Goal: Navigation & Orientation: Find specific page/section

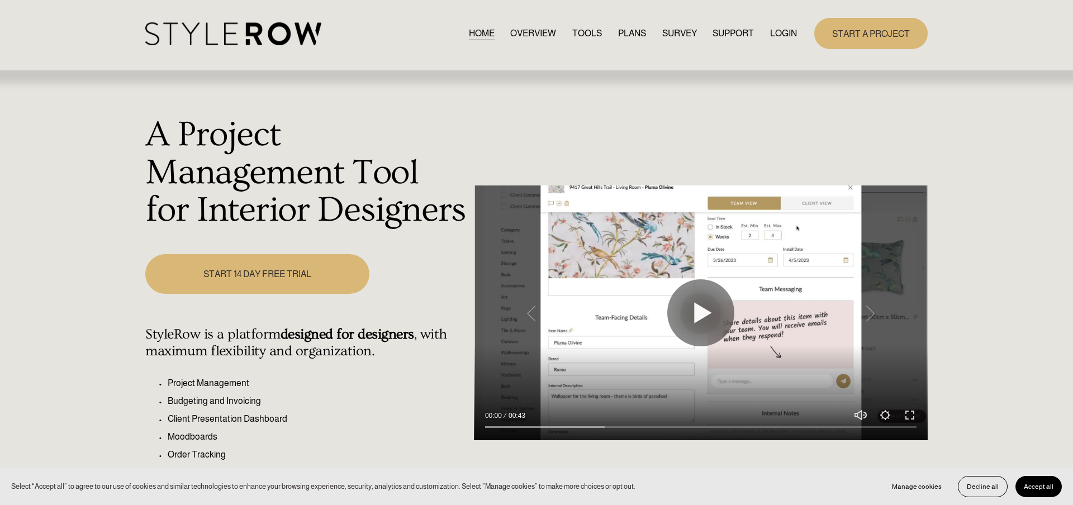
scroll to position [9, 0]
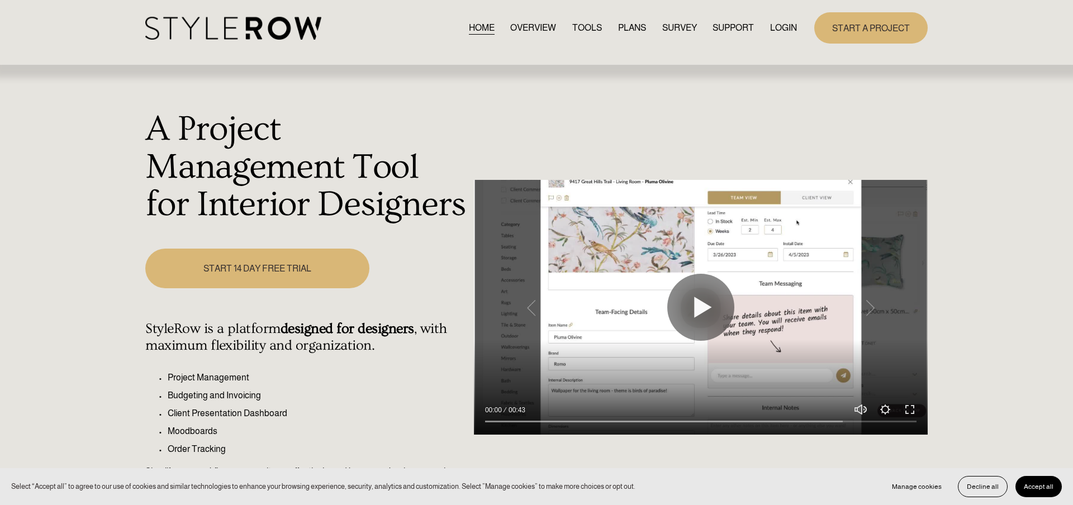
click at [789, 24] on link "LOGIN" at bounding box center [783, 27] width 27 height 15
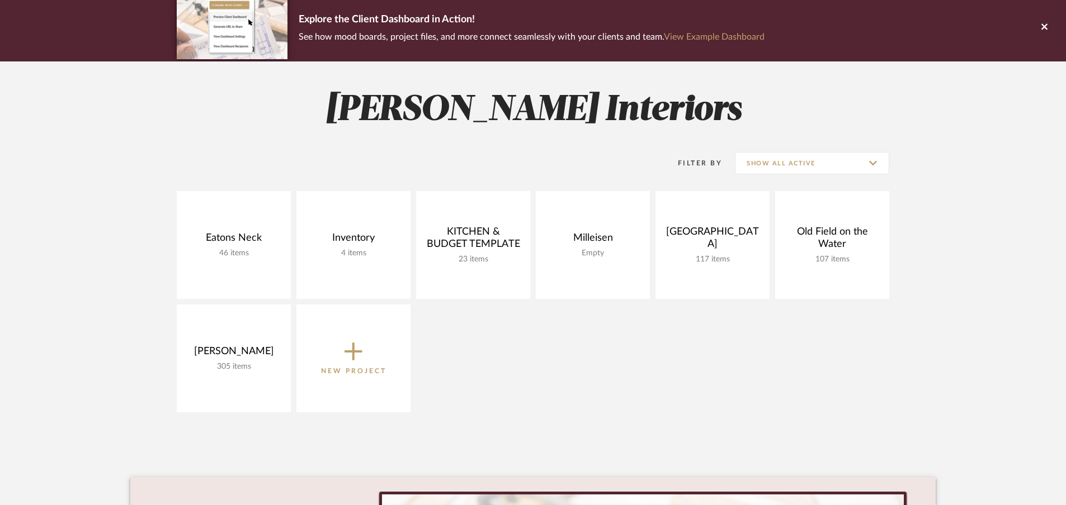
scroll to position [91, 0]
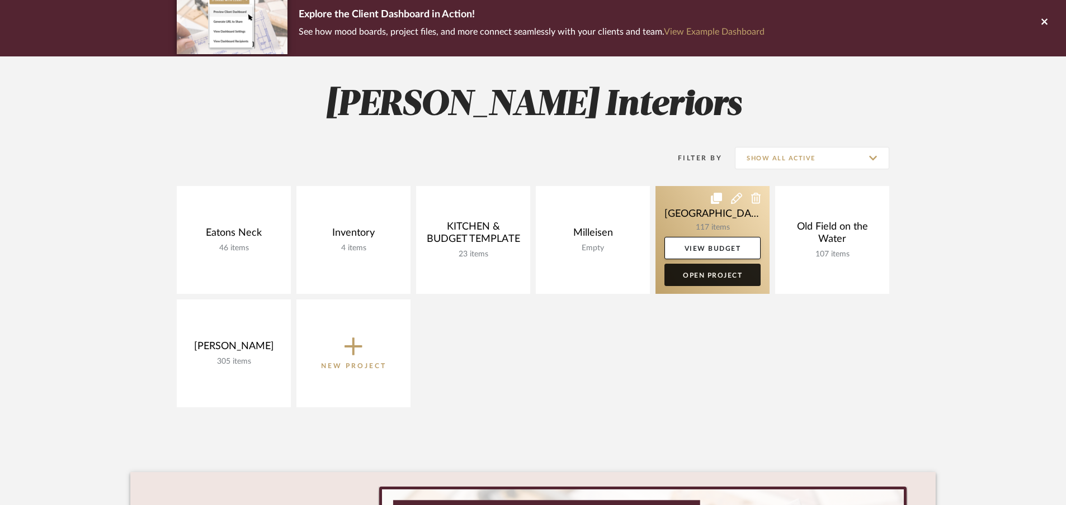
click at [717, 280] on link "Open Project" at bounding box center [712, 275] width 96 height 22
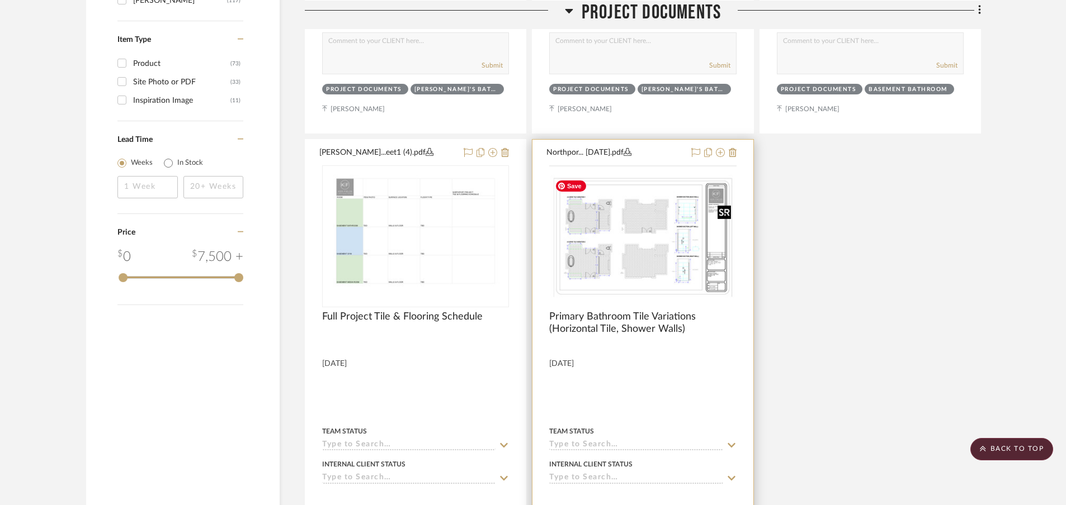
scroll to position [1138, 0]
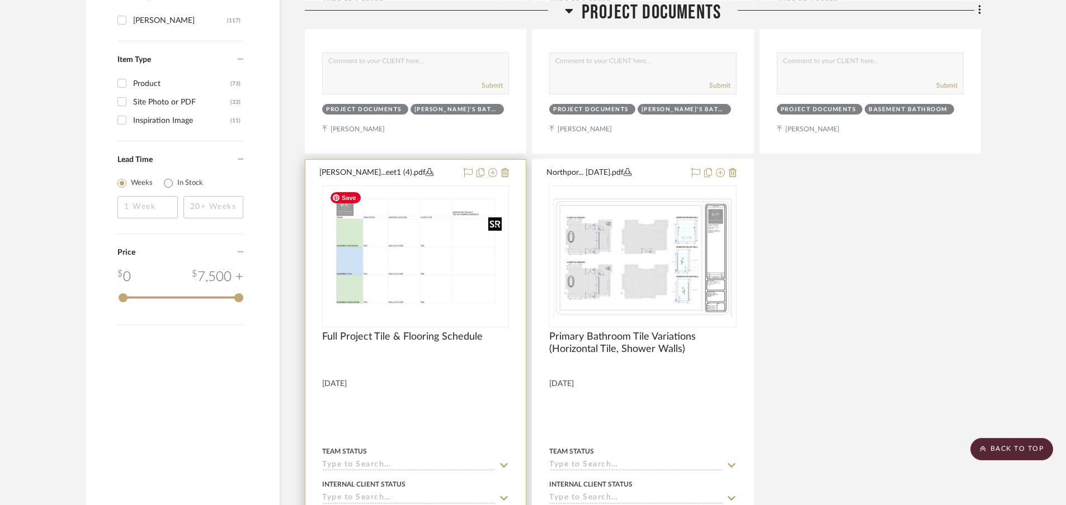
click at [439, 277] on div at bounding box center [415, 257] width 187 height 142
click at [385, 259] on img "0" at bounding box center [415, 257] width 181 height 140
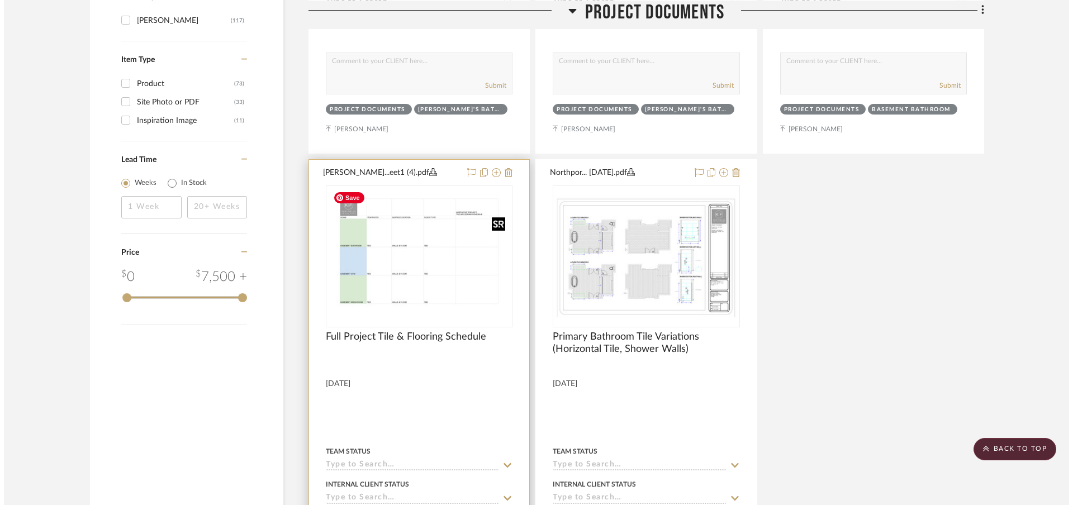
scroll to position [0, 0]
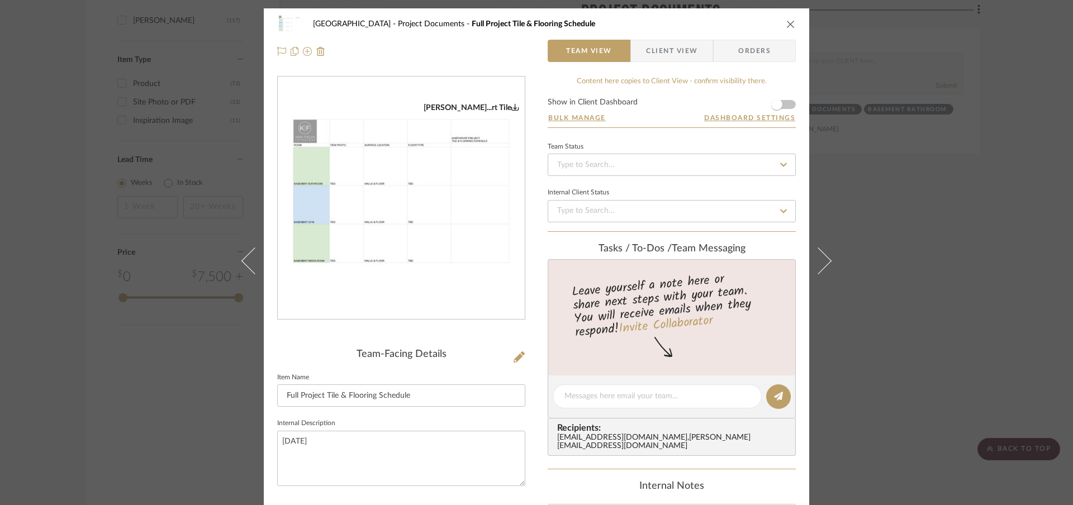
click at [418, 269] on img "0" at bounding box center [401, 198] width 247 height 191
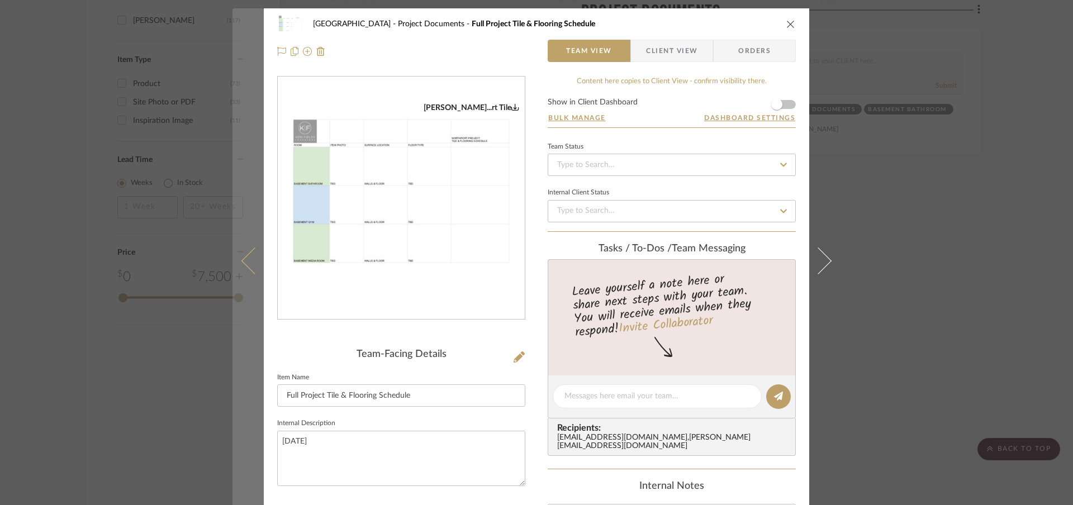
click at [242, 259] on icon at bounding box center [255, 261] width 27 height 27
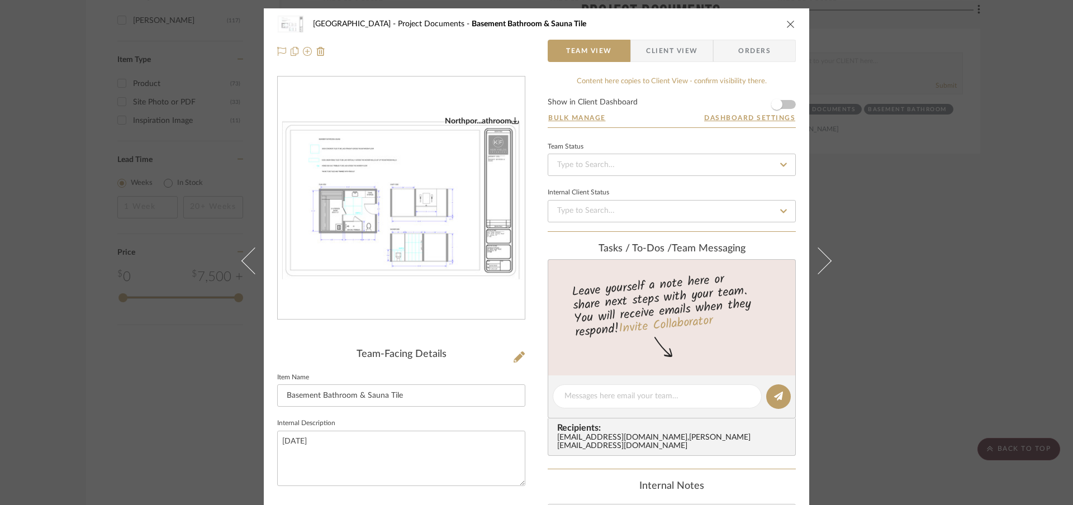
click at [787, 21] on icon "close" at bounding box center [791, 24] width 9 height 9
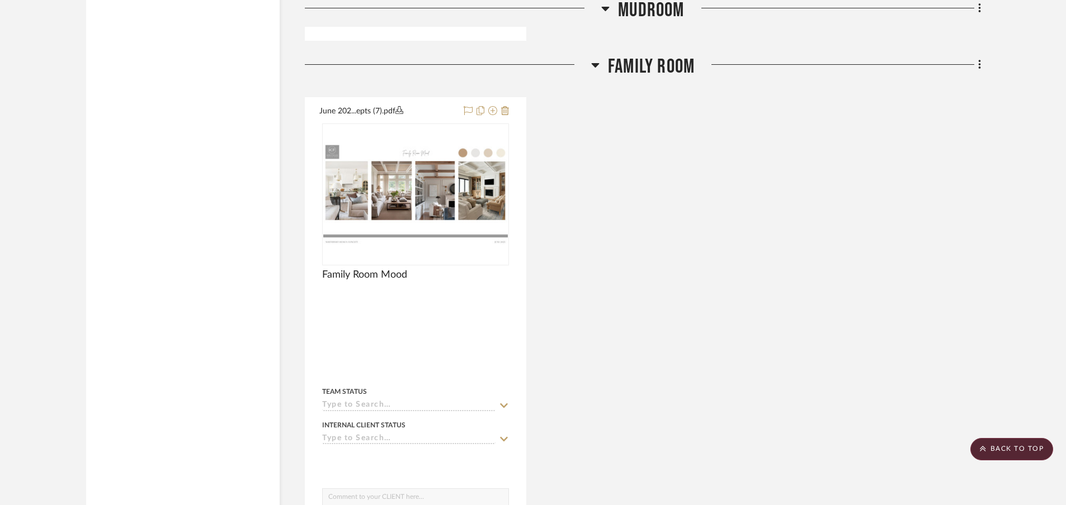
scroll to position [10955, 0]
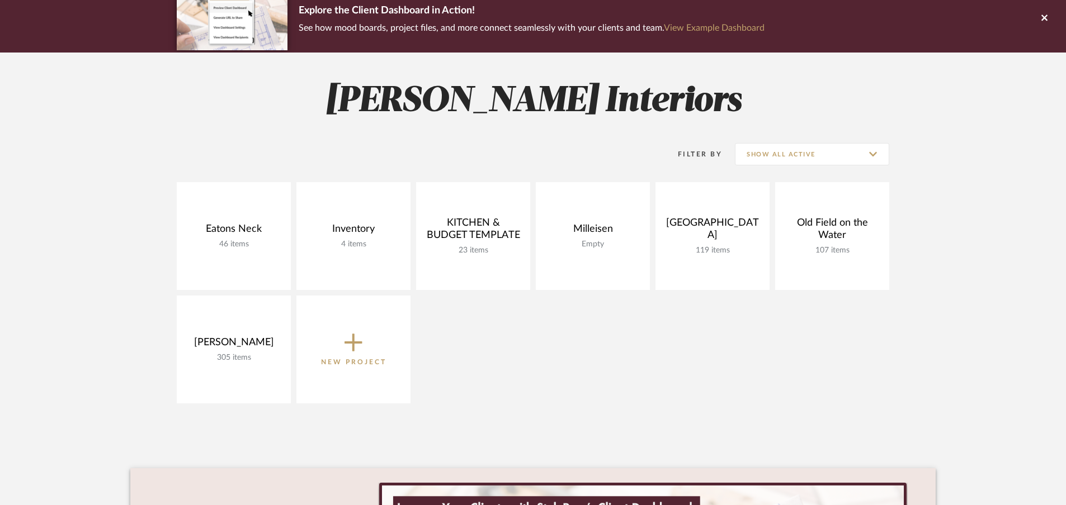
scroll to position [91, 0]
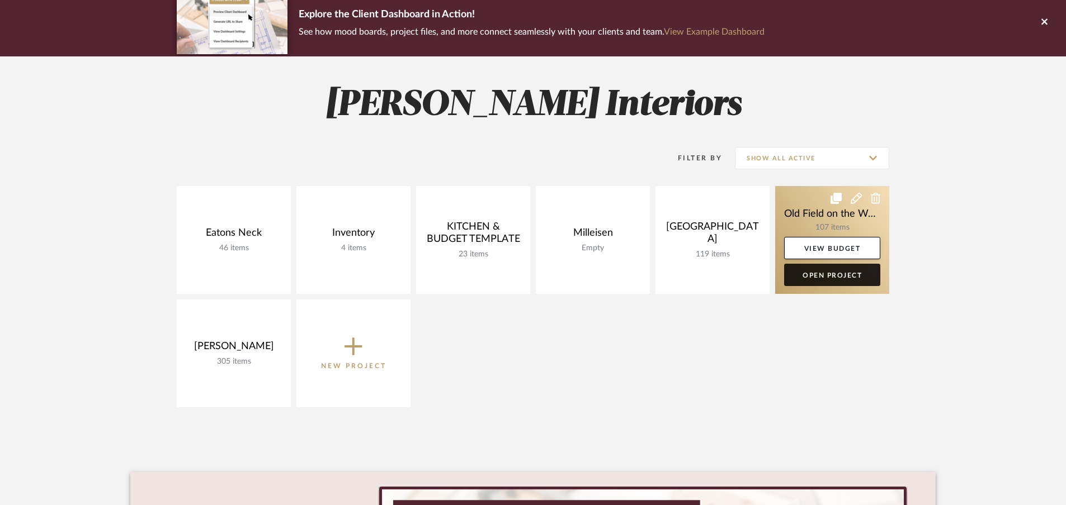
click at [827, 273] on link "Open Project" at bounding box center [832, 275] width 96 height 22
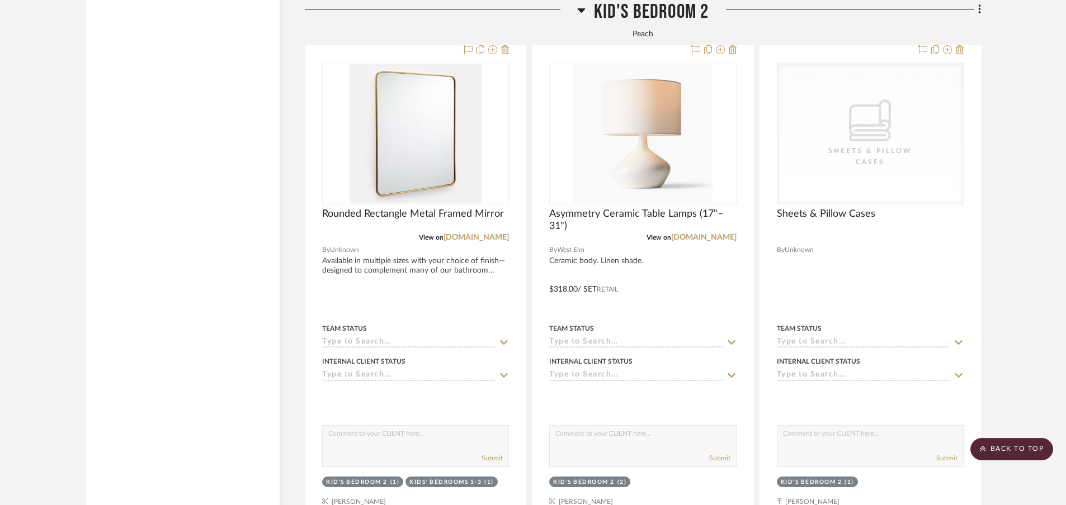
scroll to position [9402, 0]
